Goal: Task Accomplishment & Management: Use online tool/utility

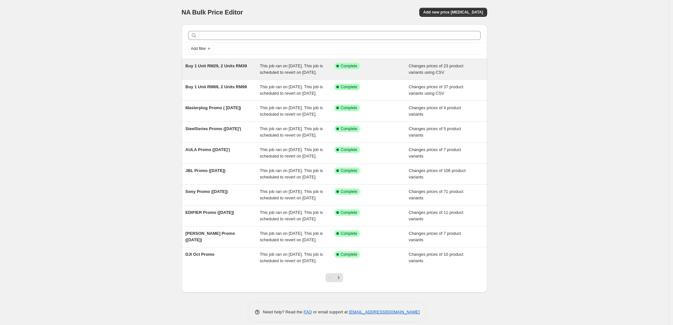
click at [226, 68] on span "Buy 1 Unit RM29, 2 Units RM39" at bounding box center [216, 65] width 61 height 5
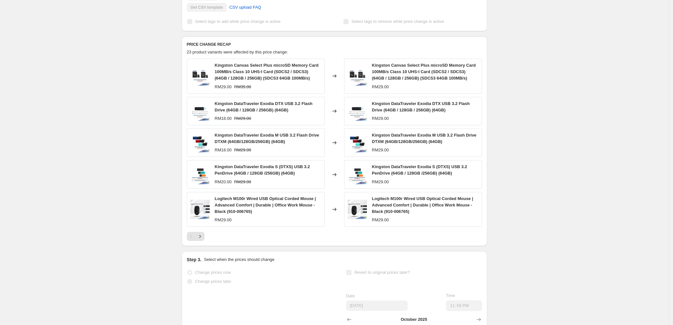
scroll to position [214, 0]
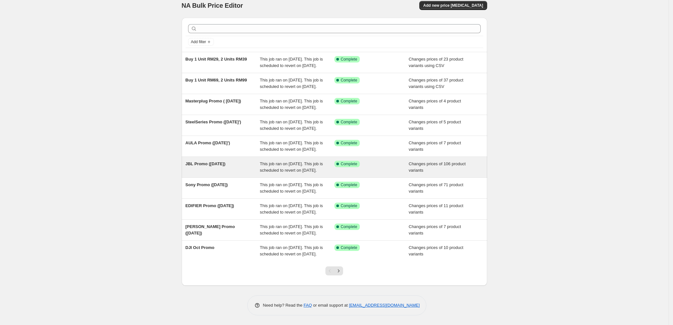
scroll to position [72, 0]
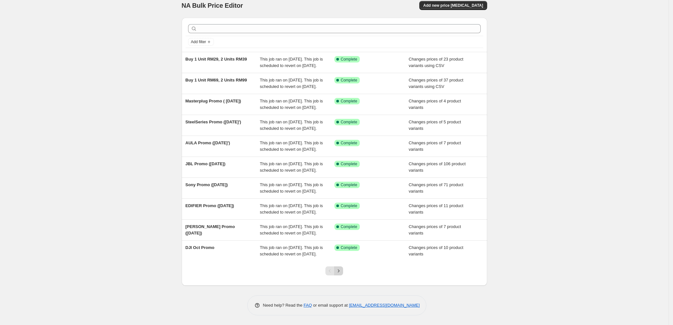
click at [342, 273] on icon "Next" at bounding box center [338, 270] width 6 height 6
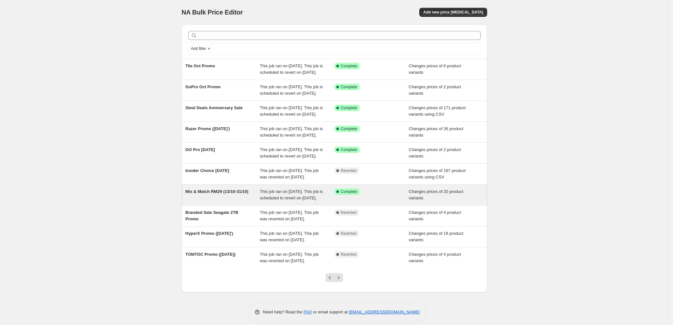
click at [226, 194] on span "Mix & Match RM29 (13/10-31/10)" at bounding box center [217, 191] width 63 height 5
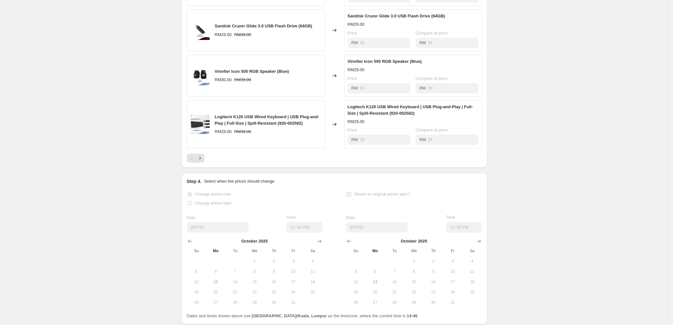
scroll to position [386, 0]
click at [201, 159] on icon "Next" at bounding box center [200, 157] width 2 height 3
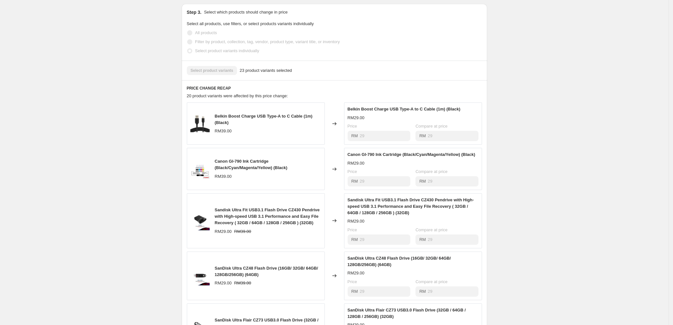
scroll to position [171, 0]
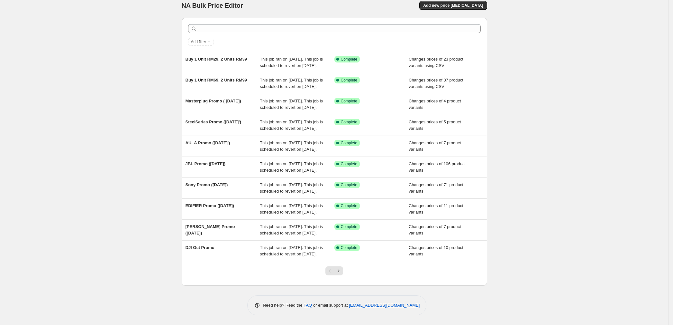
scroll to position [72, 0]
click at [343, 270] on button "Next" at bounding box center [338, 270] width 9 height 9
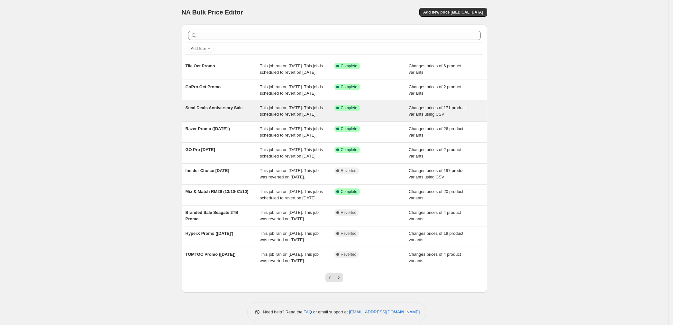
click at [218, 110] on span "Steal Deals Anniversary Sale" at bounding box center [214, 107] width 57 height 5
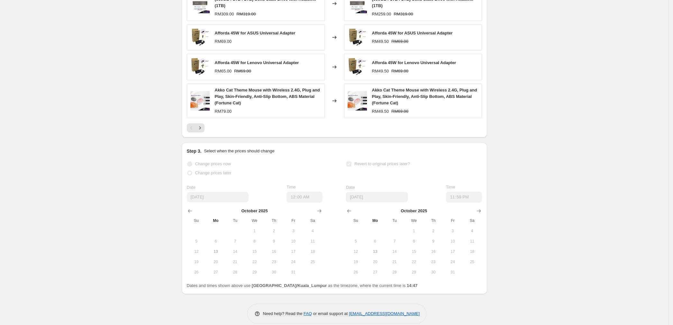
scroll to position [343, 0]
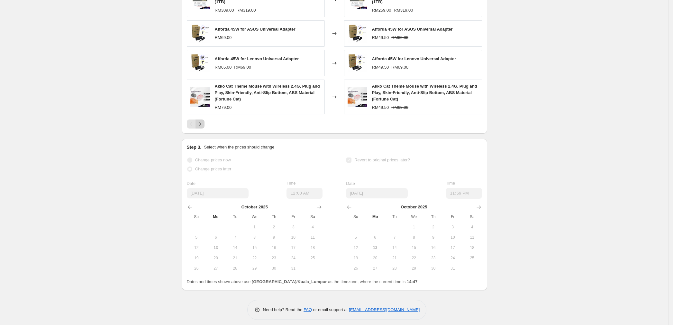
click at [203, 127] on icon "Next" at bounding box center [200, 124] width 6 height 6
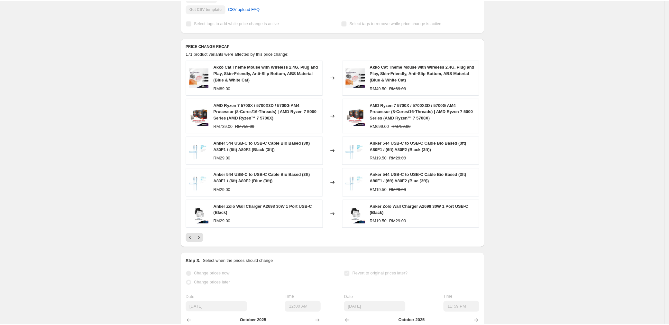
scroll to position [214, 0]
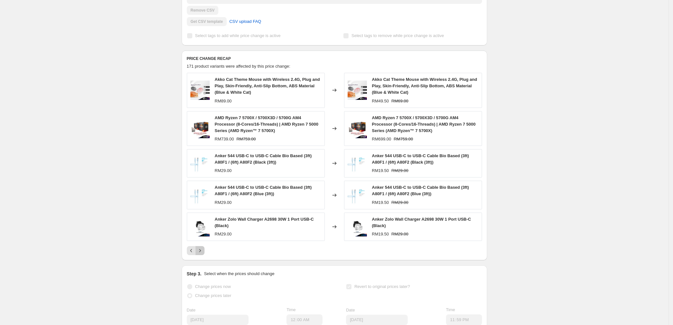
click at [203, 253] on icon "Next" at bounding box center [200, 250] width 6 height 6
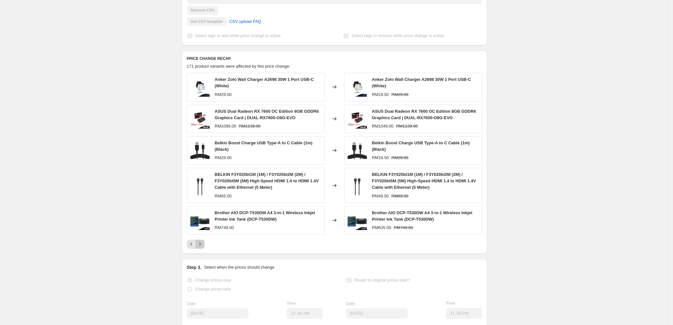
click at [200, 247] on icon "Next" at bounding box center [200, 244] width 6 height 6
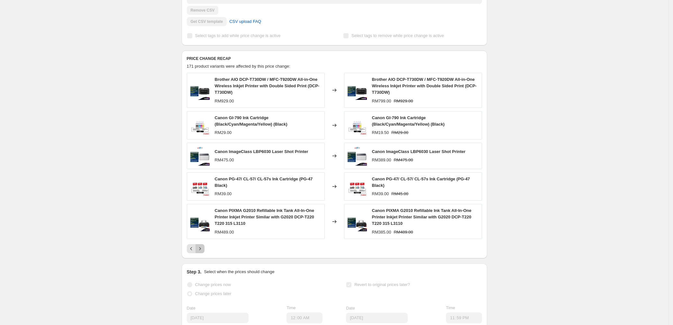
click at [203, 252] on icon "Next" at bounding box center [200, 248] width 6 height 6
